Goal: Use online tool/utility: Utilize a website feature to perform a specific function

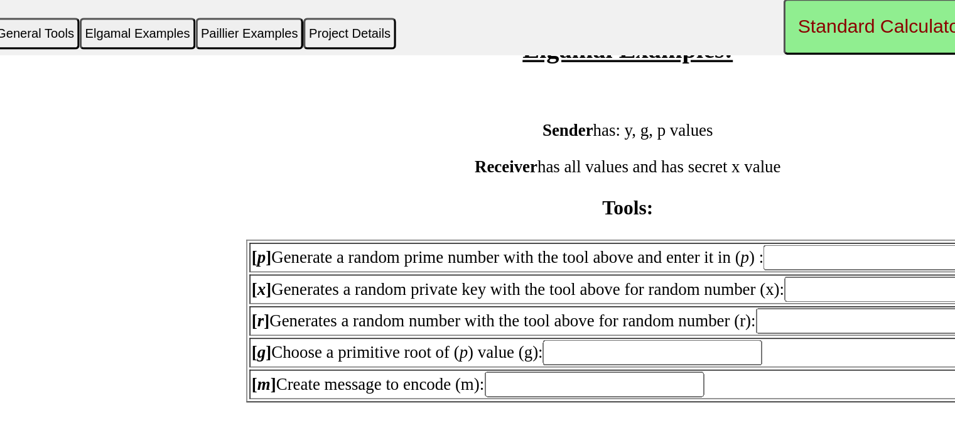
scroll to position [1088, 0]
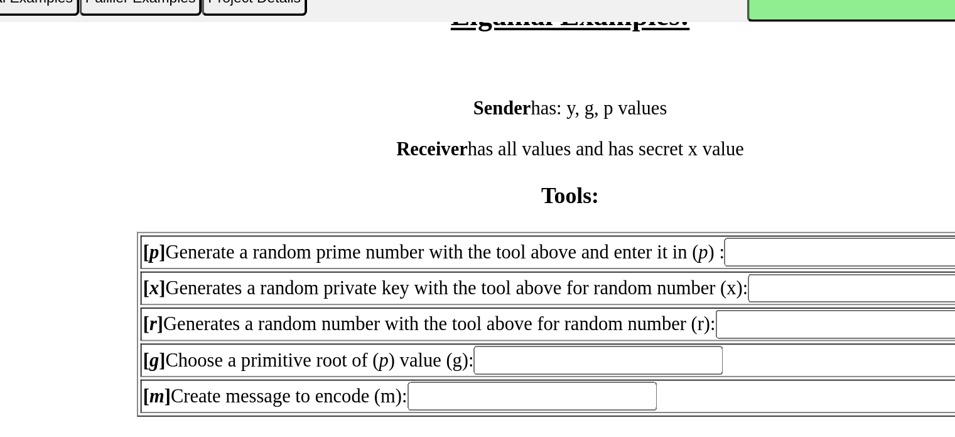
drag, startPoint x: 374, startPoint y: 210, endPoint x: 447, endPoint y: 213, distance: 72.9
click at [447, 213] on td "[ x ] Generates a random private key with the tool above for random number (x):" at bounding box center [477, 212] width 450 height 18
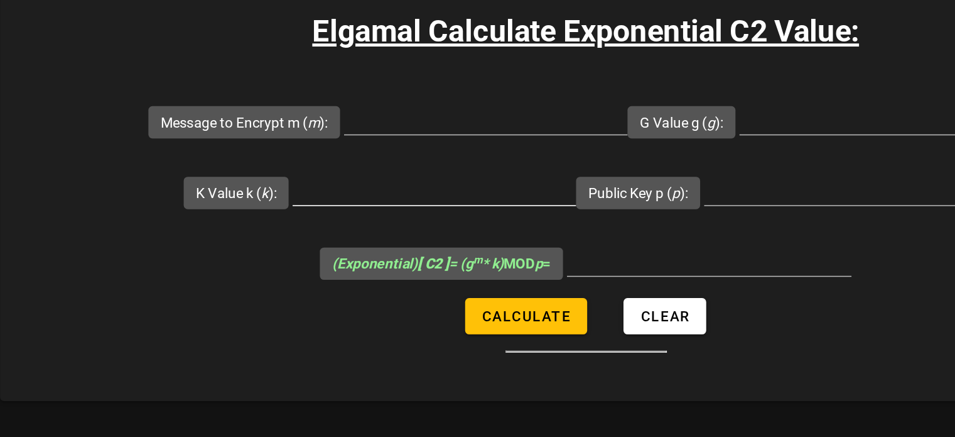
scroll to position [1362, 0]
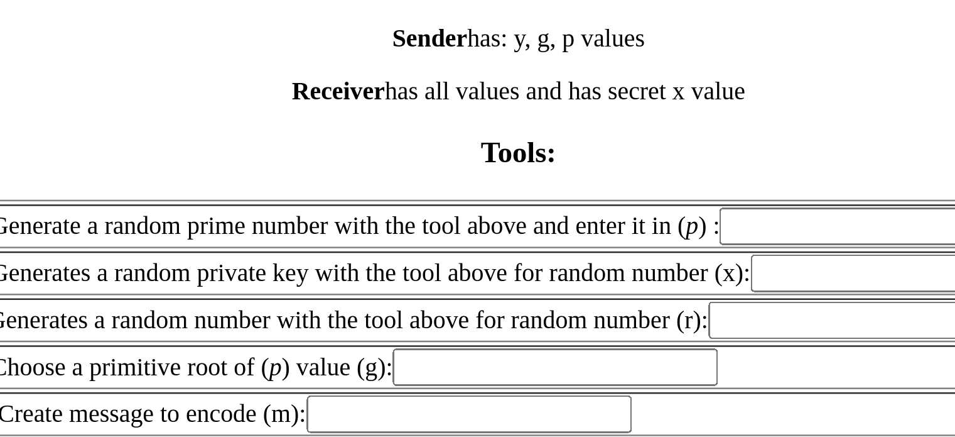
scroll to position [1005, 0]
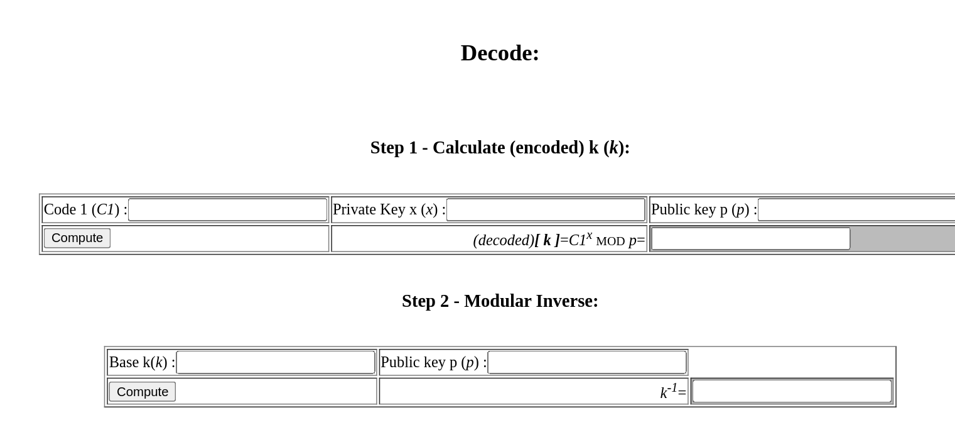
scroll to position [1884, 0]
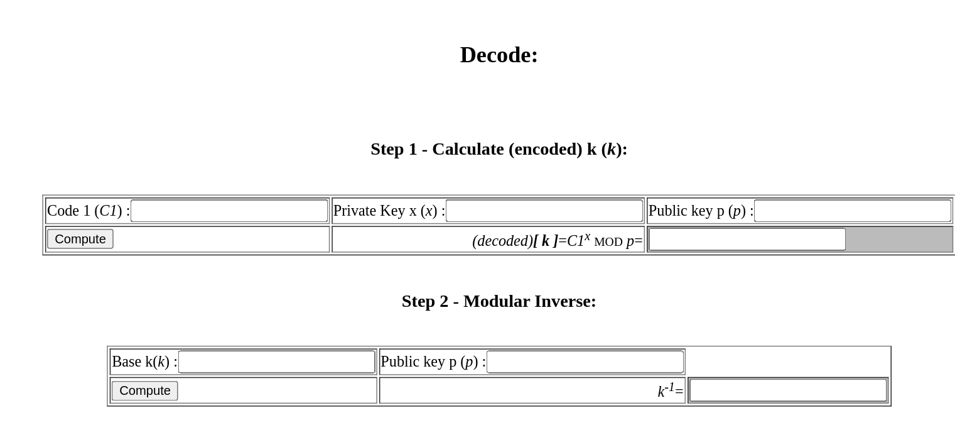
click at [676, 232] on input "Public key p ( p ) :" at bounding box center [711, 239] width 131 height 15
click at [541, 232] on input "Private Key x ( x ) :" at bounding box center [507, 239] width 131 height 15
click at [595, 251] on input "(decoded) [ k ] = C1 x MOD p =" at bounding box center [642, 258] width 131 height 15
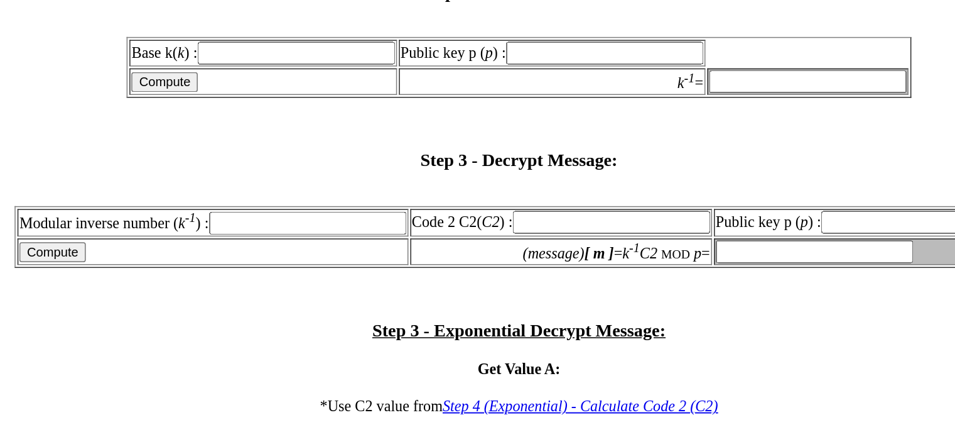
scroll to position [2041, 0]
